Goal: Information Seeking & Learning: Learn about a topic

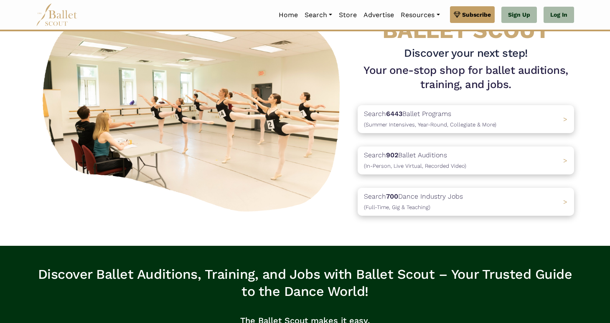
scroll to position [54, 0]
click at [477, 109] on p "Search 6443 Ballet Programs (Summer Intensives, Year-Round, Collegiate & More)" at bounding box center [428, 119] width 139 height 23
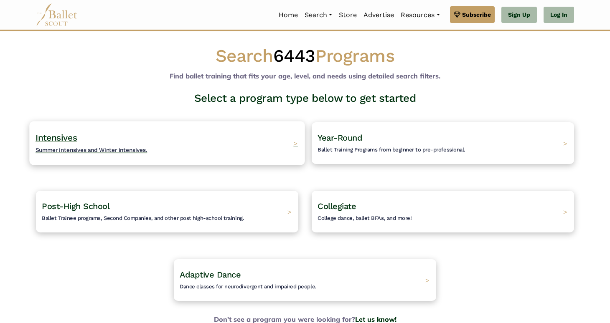
click at [263, 133] on div "Intensives Summer intensives and Winter intensives. >" at bounding box center [166, 143] width 275 height 44
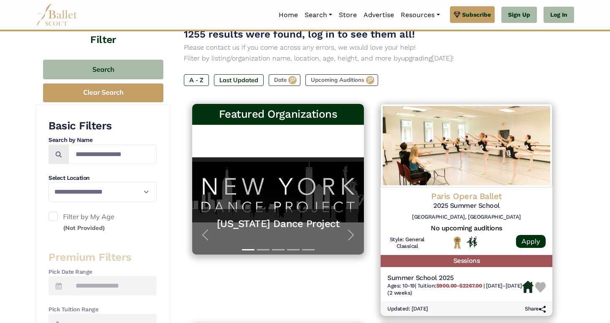
scroll to position [100, 0]
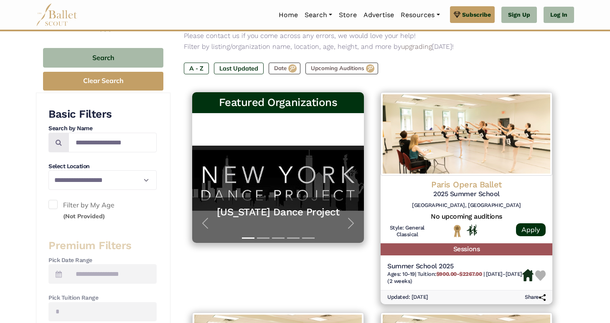
click at [54, 203] on span at bounding box center [52, 204] width 9 height 9
click at [55, 200] on span at bounding box center [52, 204] width 9 height 9
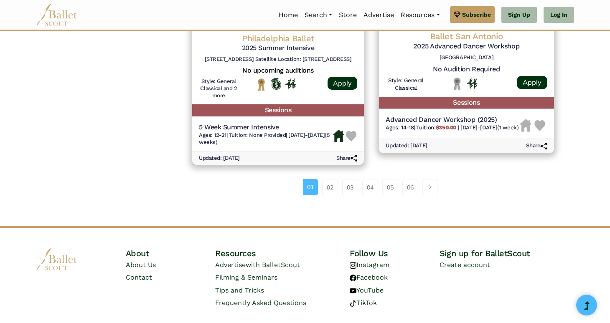
scroll to position [1177, 0]
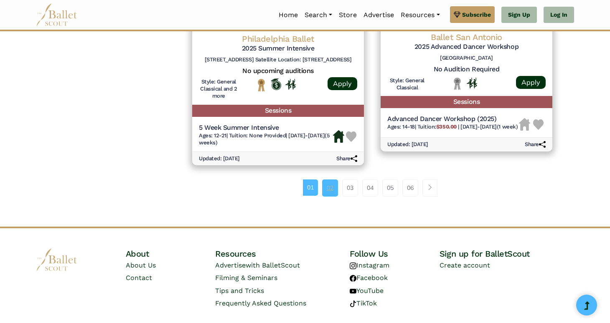
click at [329, 180] on link "02" at bounding box center [330, 188] width 16 height 17
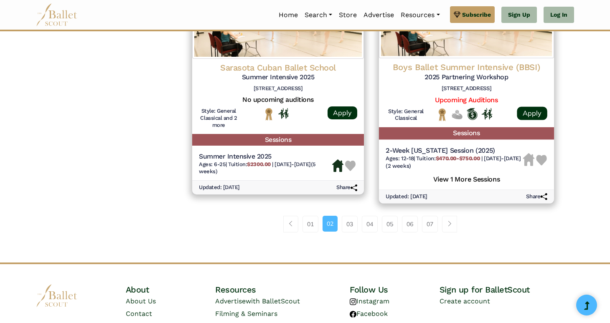
scroll to position [1199, 0]
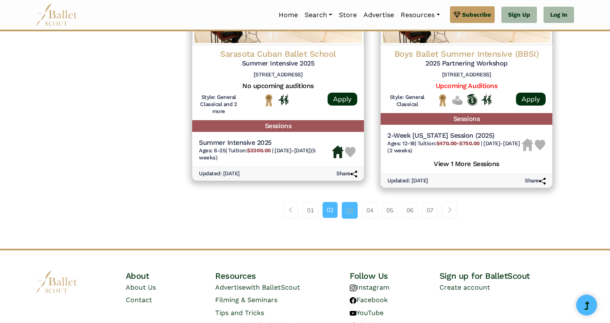
click at [353, 202] on link "03" at bounding box center [350, 210] width 16 height 17
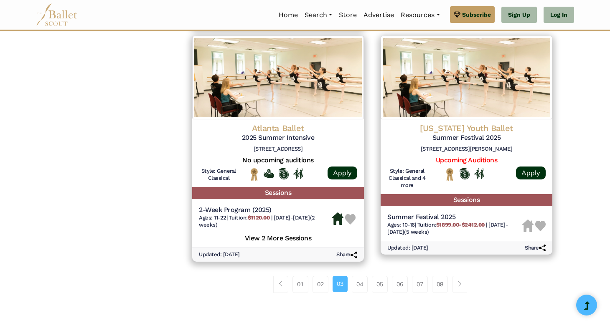
scroll to position [1086, 0]
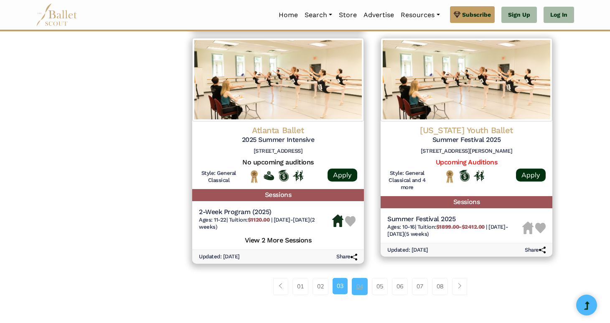
click at [360, 278] on link "04" at bounding box center [360, 286] width 16 height 17
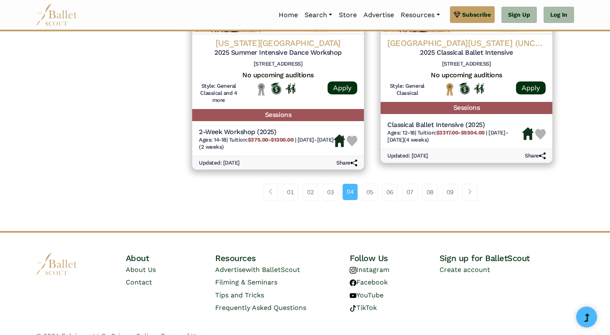
scroll to position [1173, 0]
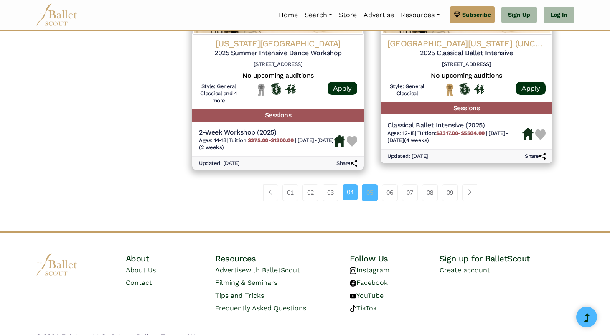
click at [371, 184] on link "05" at bounding box center [370, 192] width 16 height 17
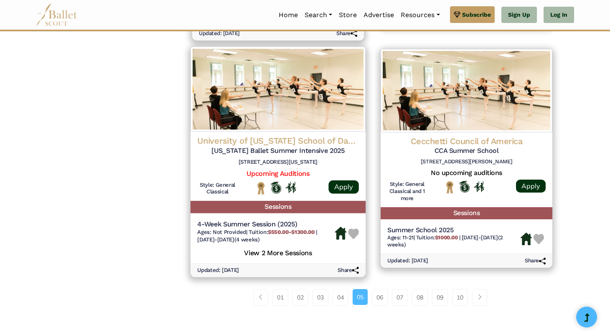
scroll to position [1092, 0]
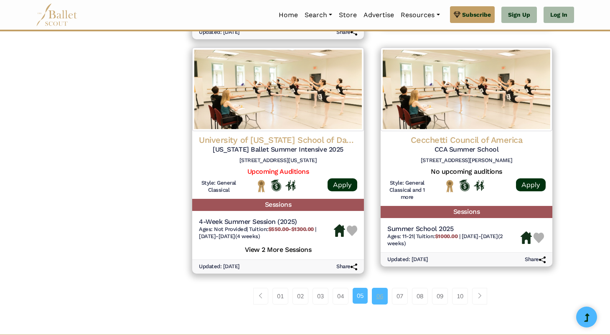
click at [378, 288] on link "06" at bounding box center [380, 296] width 16 height 17
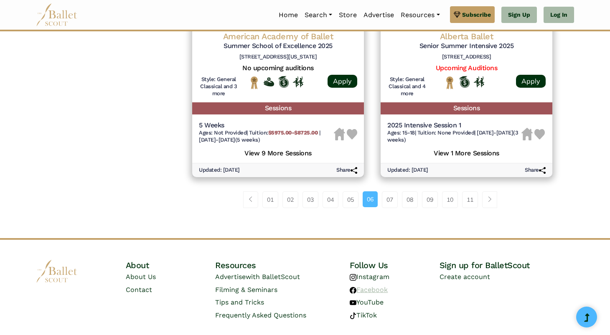
scroll to position [1188, 0]
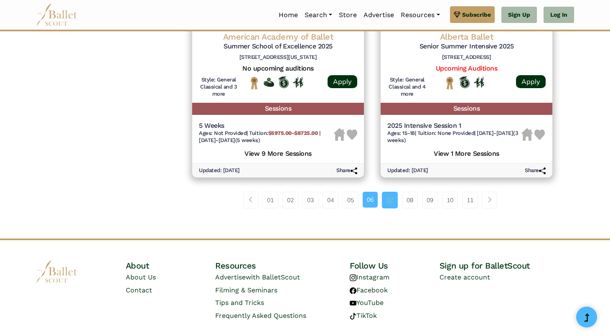
click at [391, 192] on link "07" at bounding box center [390, 200] width 16 height 17
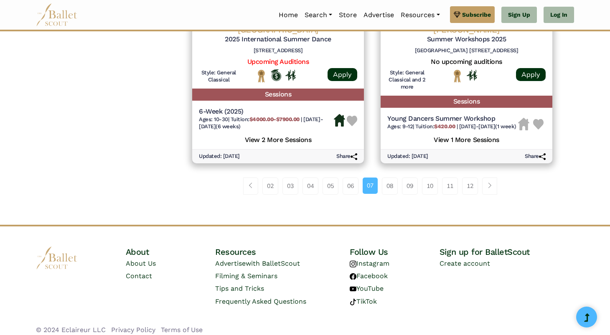
scroll to position [1186, 0]
click at [389, 178] on link "08" at bounding box center [390, 186] width 16 height 17
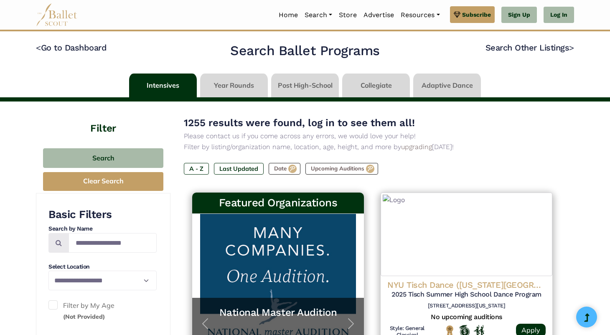
click at [396, 182] on div "1255 results were found, log in to see them all! Please contact us if you come …" at bounding box center [372, 152] width 377 height 74
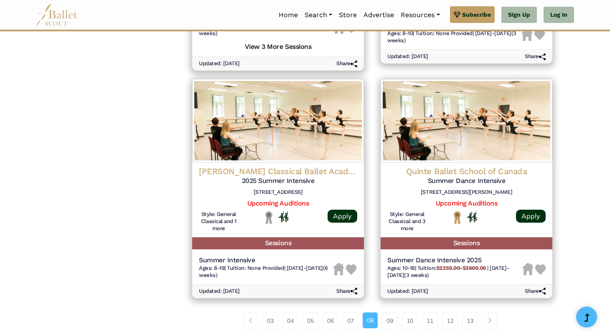
scroll to position [1040, 0]
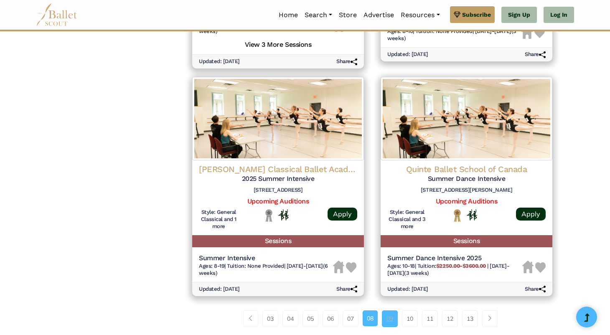
click at [396, 310] on link "09" at bounding box center [390, 318] width 16 height 17
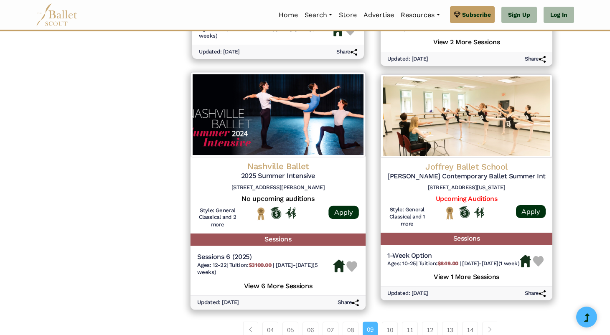
scroll to position [1062, 0]
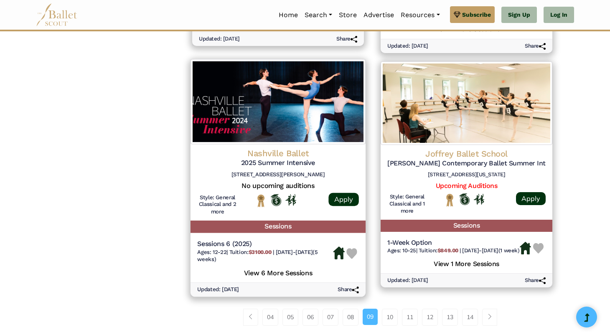
click at [300, 221] on h5 "Sessions" at bounding box center [277, 227] width 175 height 12
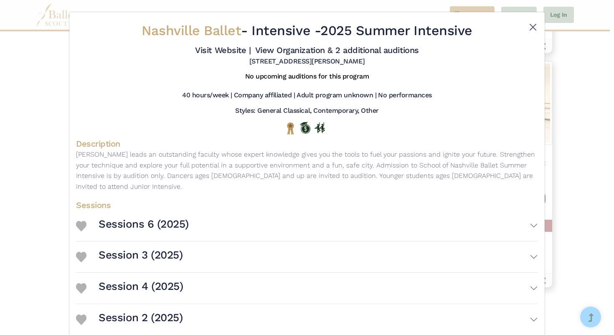
click at [528, 22] on button "Close" at bounding box center [533, 27] width 10 height 10
